Goal: Task Accomplishment & Management: Complete application form

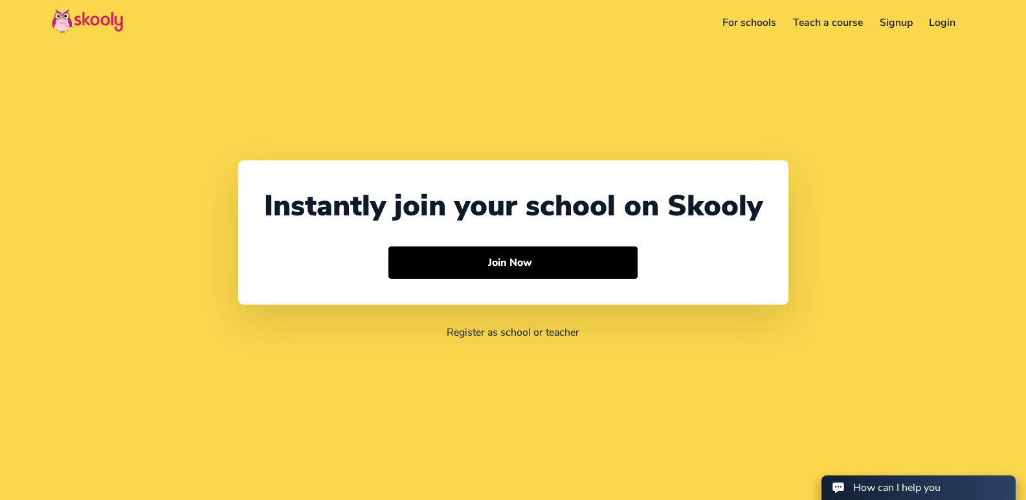
select select "91"
select select "India"
select select "Asia/Kolkata"
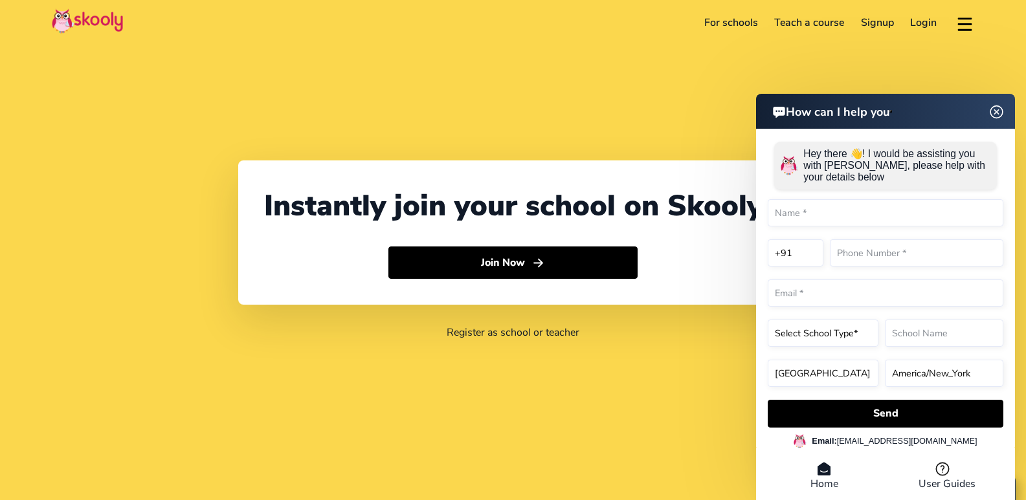
click at [995, 112] on div "How can I help you Hey there 👋! I would be assisting you with Skooly, please he…" at bounding box center [885, 299] width 259 height 410
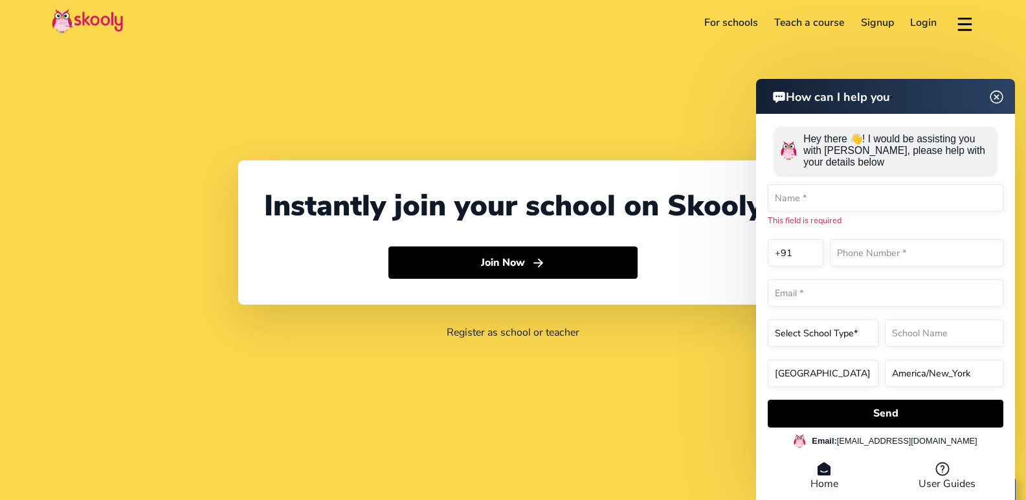
click at [995, 93] on img at bounding box center [996, 97] width 25 height 16
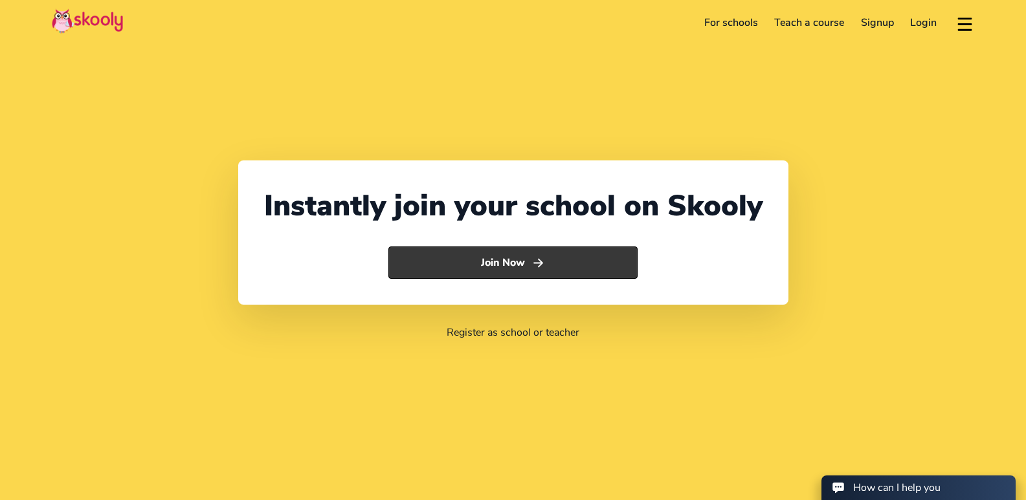
click at [561, 257] on button "Join Now" at bounding box center [512, 263] width 249 height 32
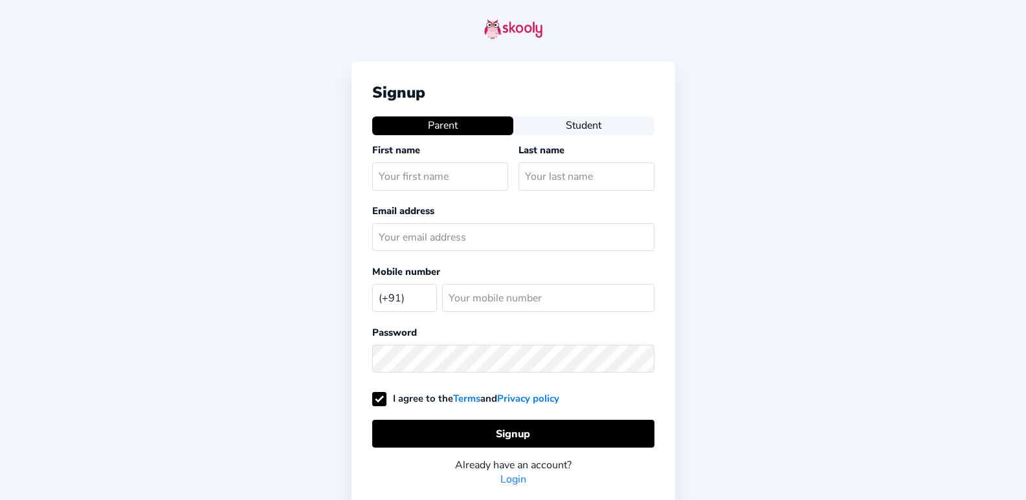
select select "IN"
